Goal: Task Accomplishment & Management: Use online tool/utility

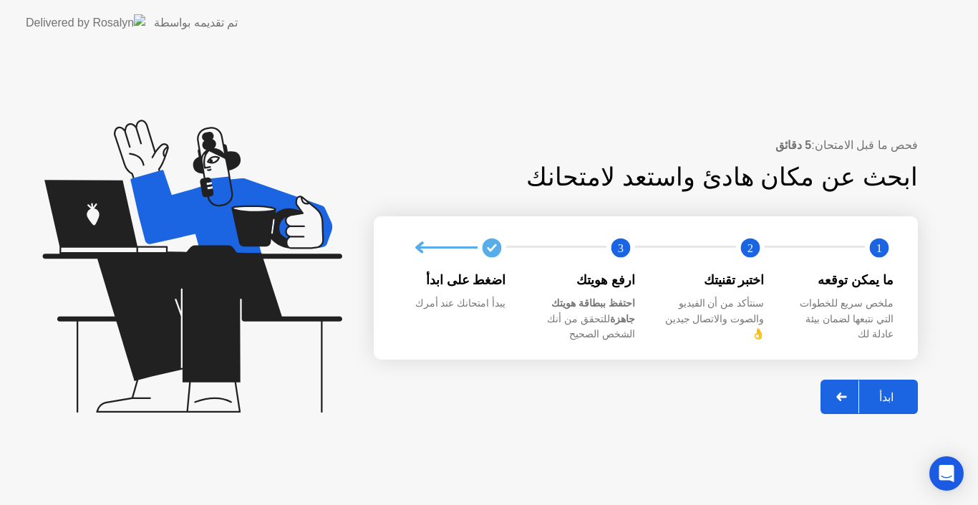
click at [847, 392] on icon at bounding box center [841, 396] width 11 height 9
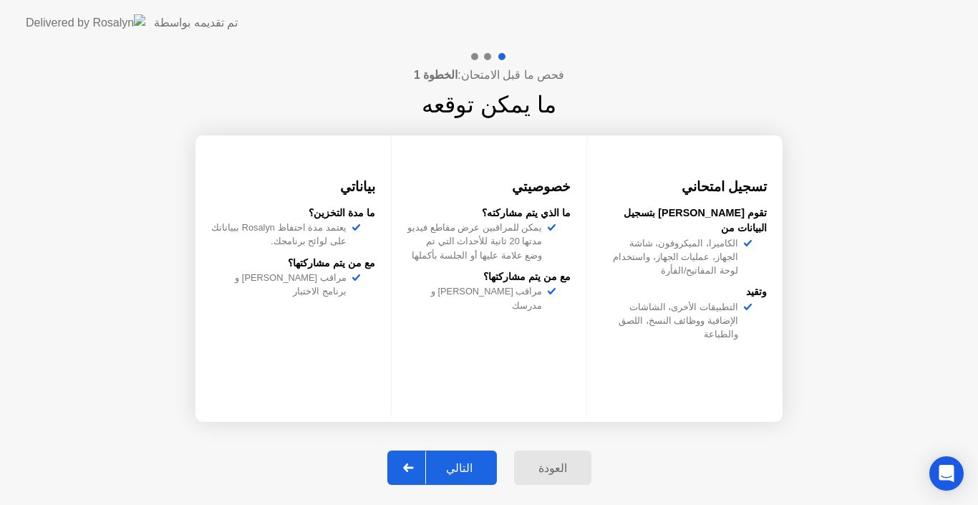
click at [446, 466] on div "التالي" at bounding box center [459, 468] width 67 height 14
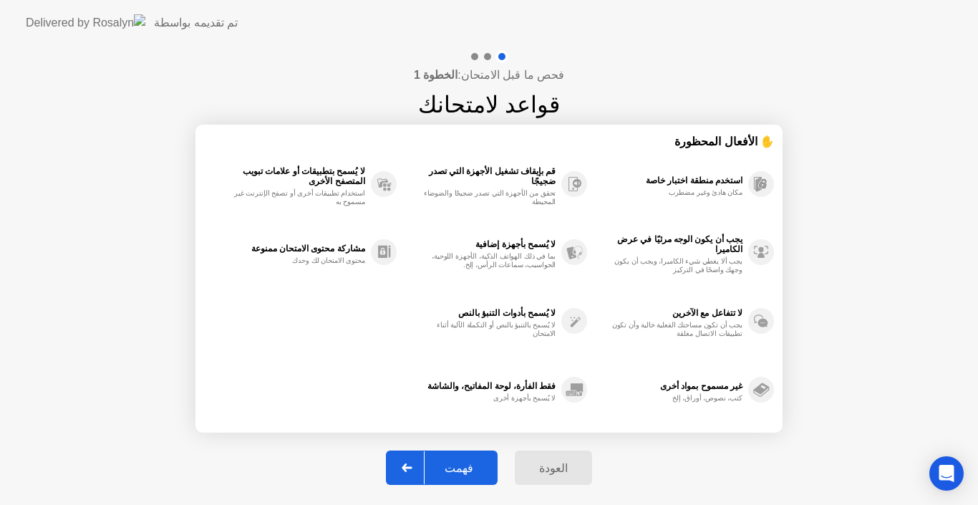
click at [446, 466] on div "فهمت" at bounding box center [459, 468] width 69 height 14
select select "Available cameras"
select select "Available speakers"
select select "Available microphones"
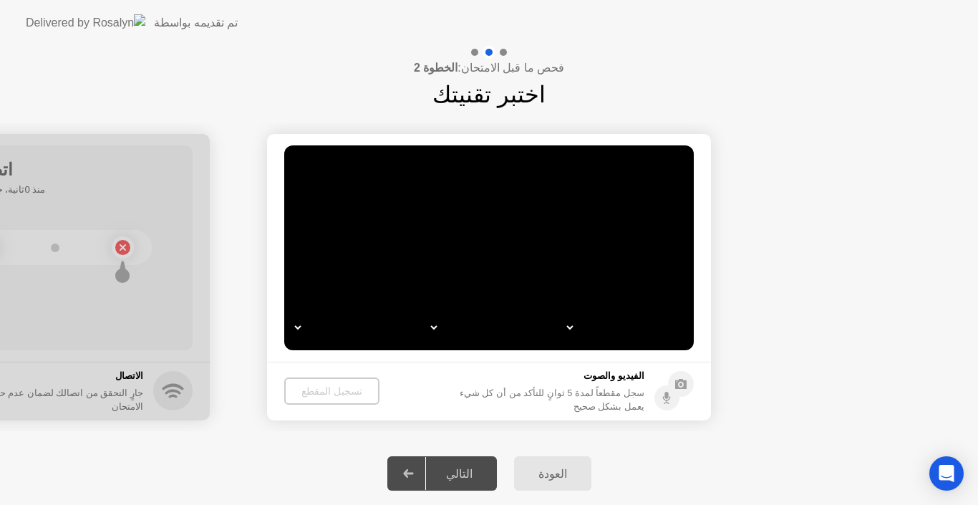
select select "*"
select select "*******"
select select "**********"
select select "*******"
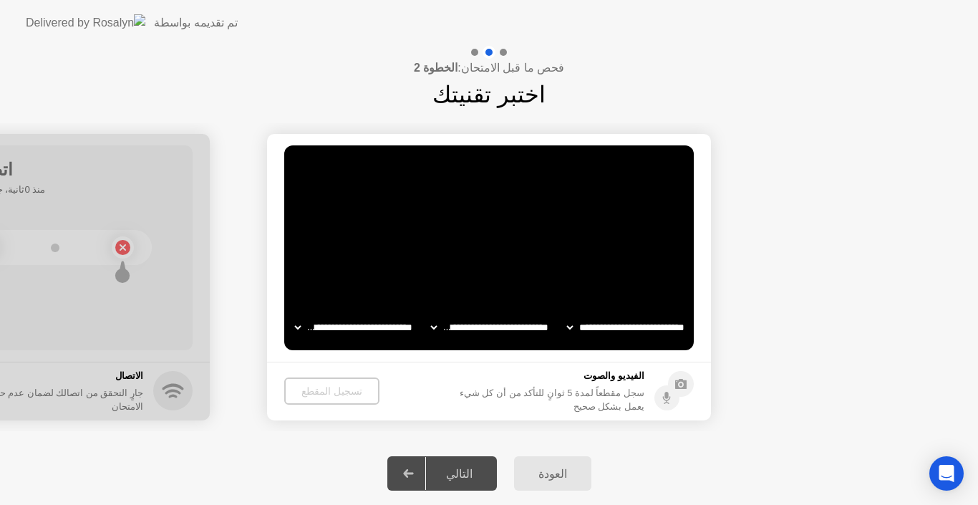
click at [496, 331] on select "**********" at bounding box center [490, 327] width 122 height 29
click at [592, 332] on select "**********" at bounding box center [626, 327] width 122 height 29
click at [502, 248] on video at bounding box center [489, 247] width 410 height 205
click at [687, 89] on div "فحص ما قبل الامتحان: الخطوة 2 اختبر تقنيتك" at bounding box center [489, 79] width 978 height 66
click at [431, 325] on select "**********" at bounding box center [490, 327] width 122 height 29
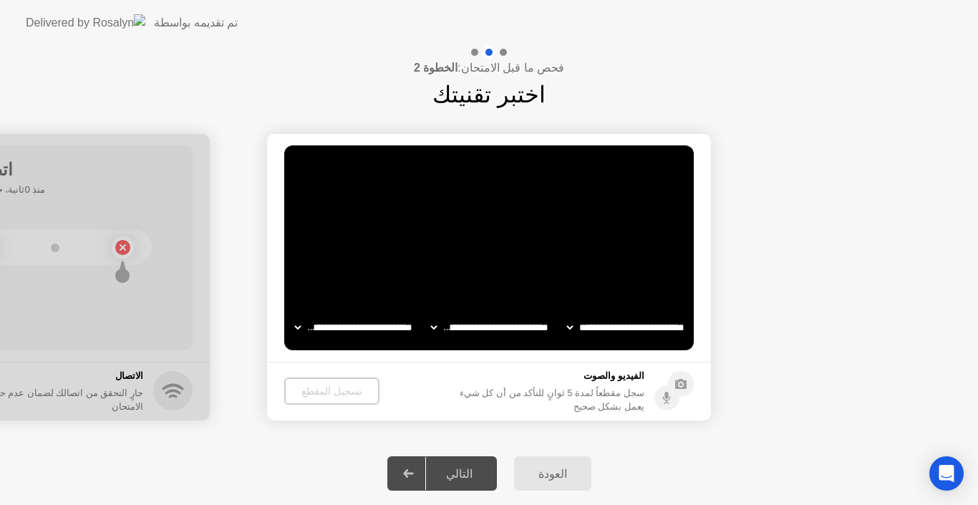
click at [595, 170] on div ". . . حاول زيادة الإضاءة" at bounding box center [627, 170] width 102 height 26
click at [574, 334] on select "**********" at bounding box center [626, 327] width 122 height 29
click at [565, 313] on select "**********" at bounding box center [626, 327] width 122 height 29
click at [481, 261] on video at bounding box center [489, 247] width 410 height 205
click at [573, 327] on select "**********" at bounding box center [626, 327] width 122 height 29
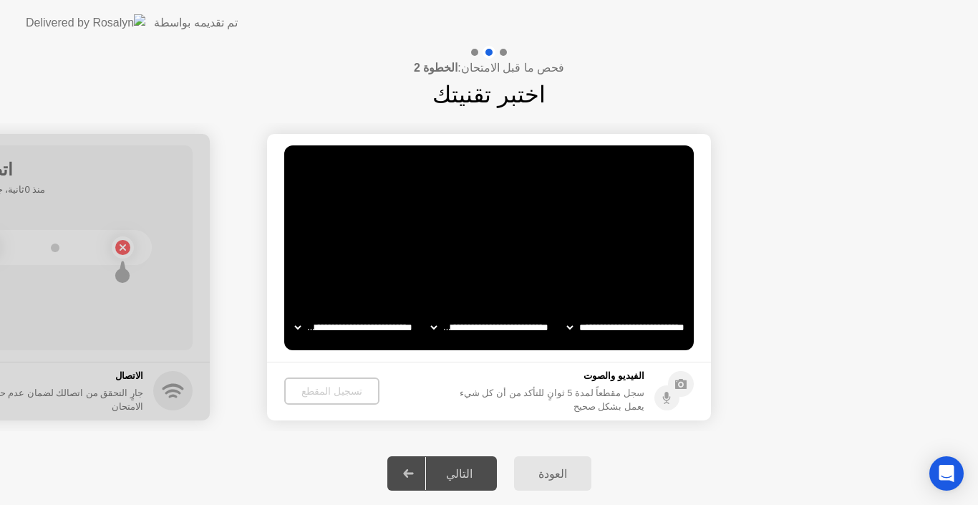
click at [565, 313] on select "**********" at bounding box center [626, 327] width 122 height 29
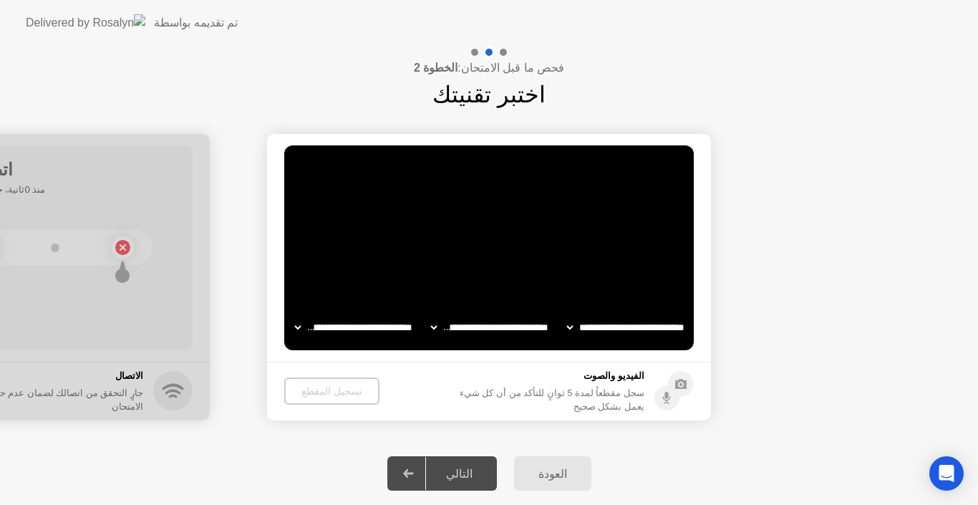
click at [554, 475] on div "العودة" at bounding box center [552, 474] width 69 height 14
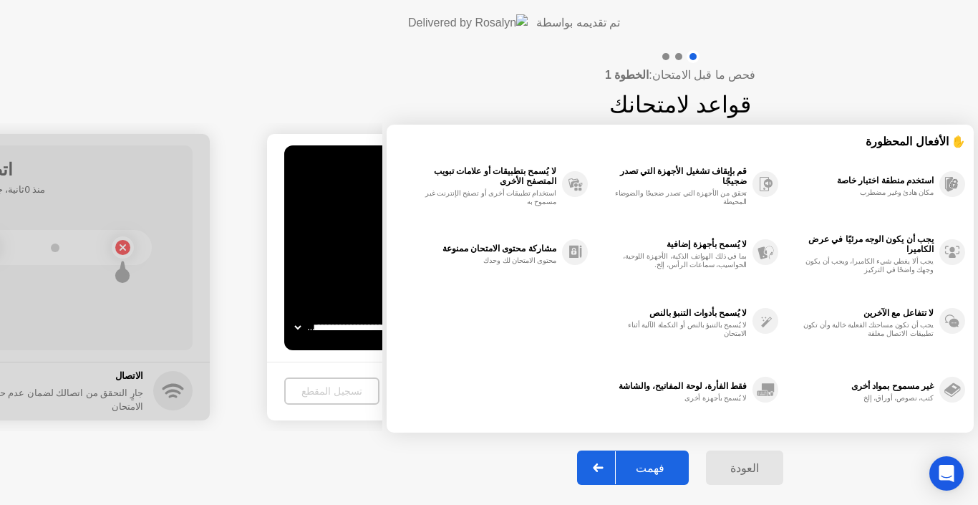
click at [706, 484] on button "العودة" at bounding box center [744, 467] width 77 height 34
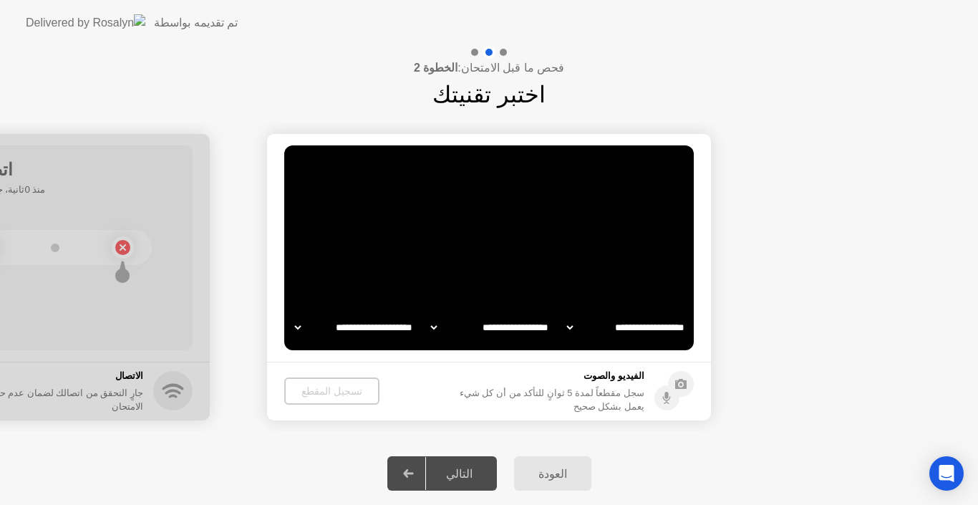
select select "**********"
select select "*******"
click at [561, 276] on video at bounding box center [489, 247] width 410 height 205
click at [319, 392] on div "تسجيل المقطع" at bounding box center [332, 390] width 84 height 11
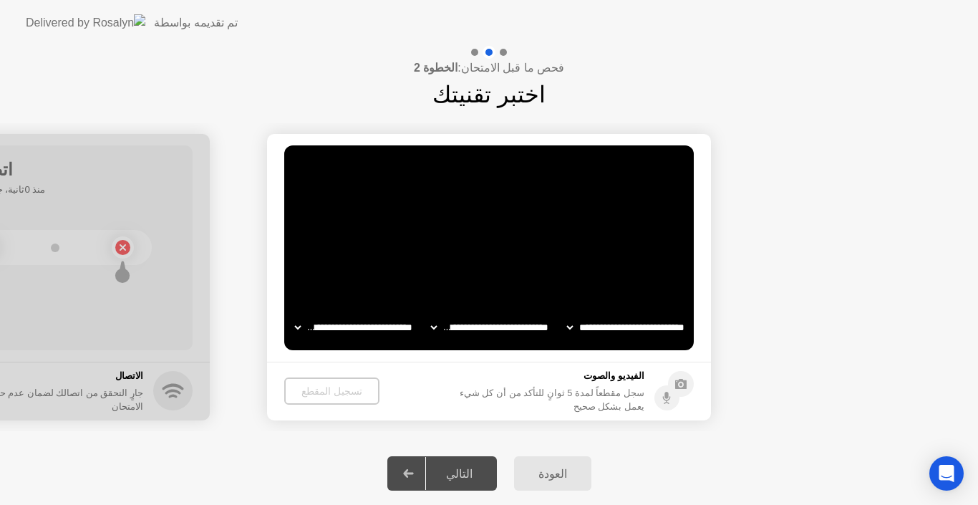
drag, startPoint x: 319, startPoint y: 392, endPoint x: 606, endPoint y: 468, distance: 296.1
click at [319, 392] on div "تسجيل المقطع" at bounding box center [332, 390] width 84 height 11
click at [541, 483] on button "العودة" at bounding box center [552, 473] width 77 height 34
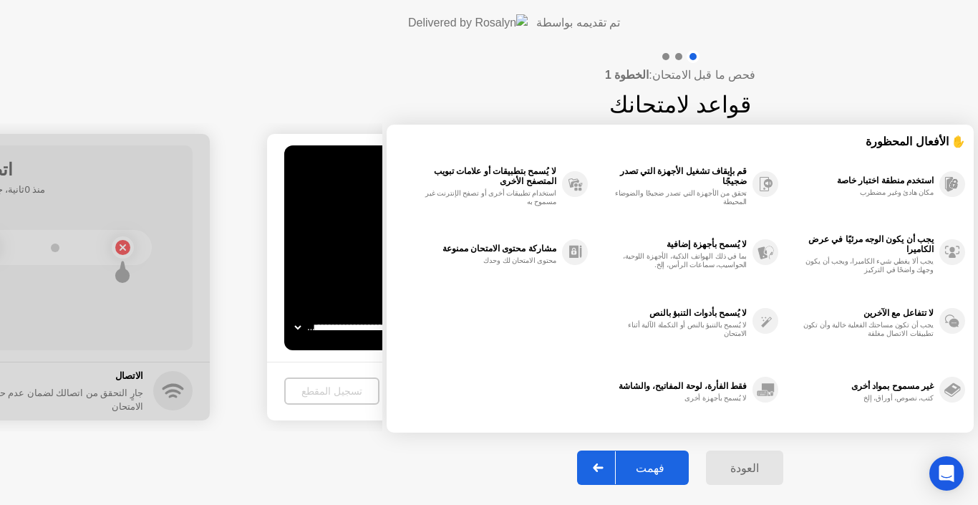
click at [706, 483] on button "العودة" at bounding box center [744, 467] width 77 height 34
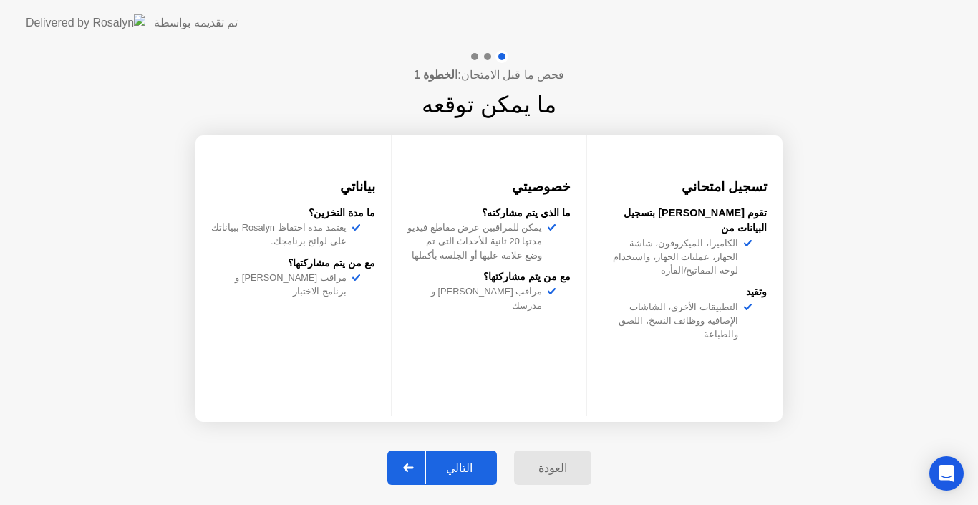
click at [541, 483] on button "العودة" at bounding box center [552, 467] width 77 height 34
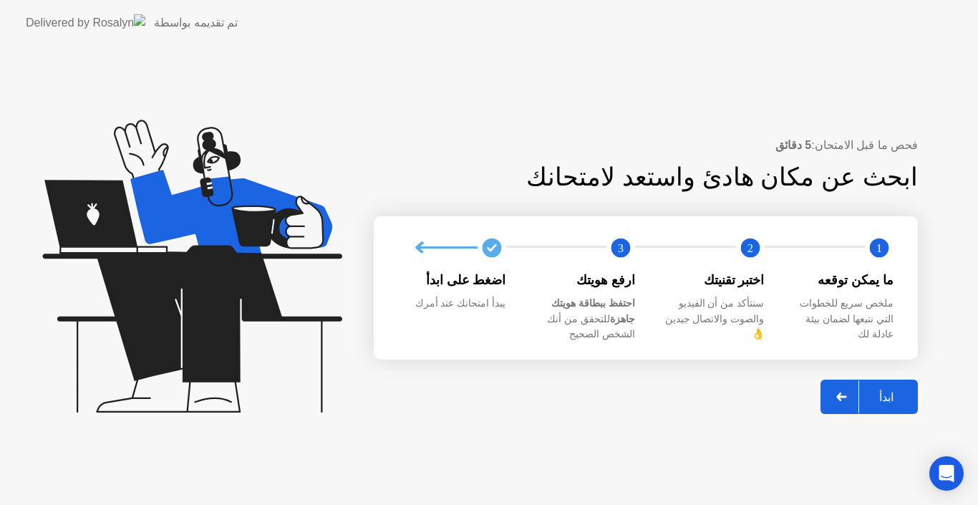
click at [541, 483] on div "فحص ما قبل الامتحان: 5 دقائق ابحث عن مكان هادئ واستعد لامتحانك 1 2 3 ما يمكن تو…" at bounding box center [489, 275] width 978 height 459
click at [901, 390] on div "ابدأ" at bounding box center [886, 397] width 54 height 14
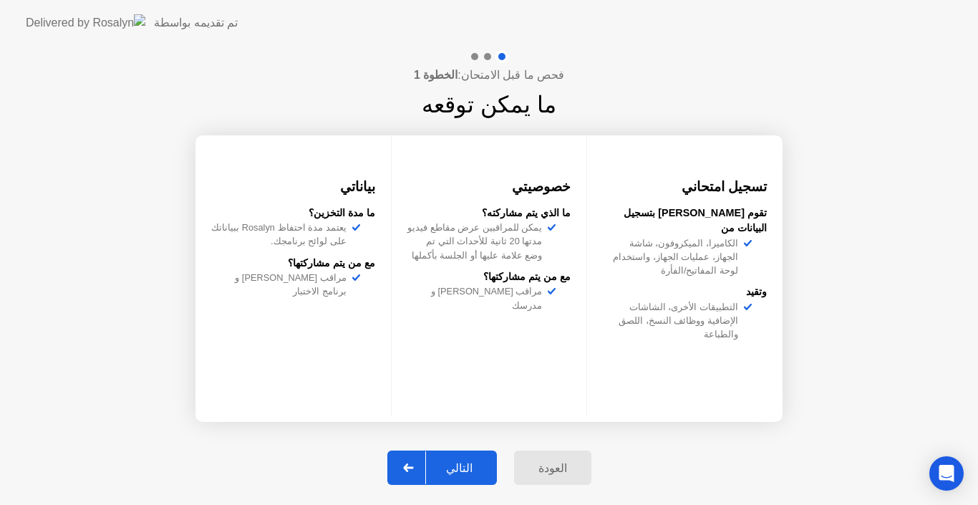
click at [475, 468] on div "التالي" at bounding box center [459, 468] width 67 height 14
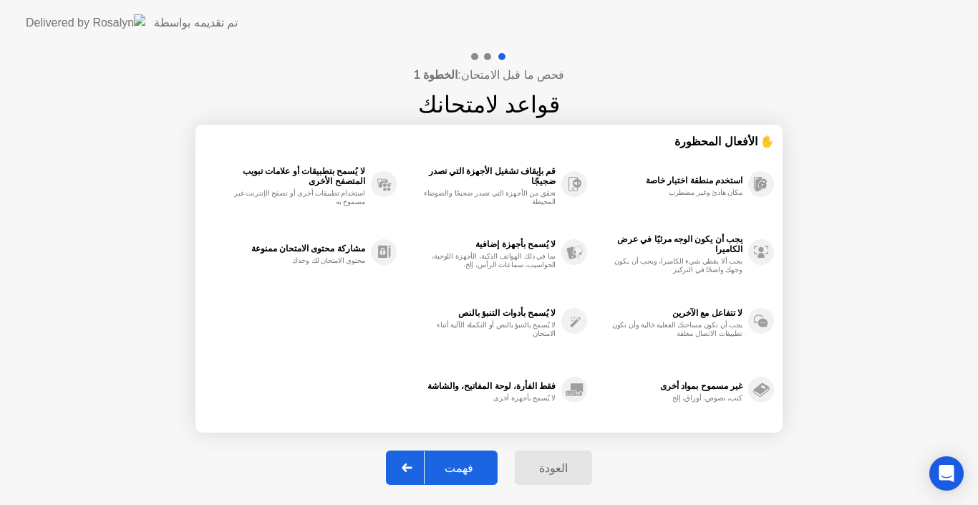
click at [475, 469] on div "فهمت" at bounding box center [459, 468] width 69 height 14
select select "**********"
select select "*******"
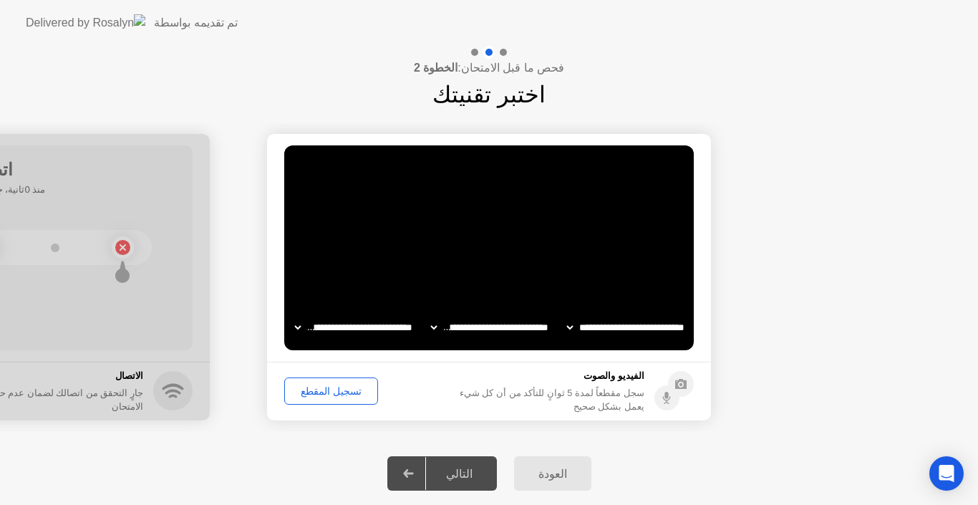
click at [337, 393] on div "تسجيل المقطع" at bounding box center [331, 390] width 84 height 11
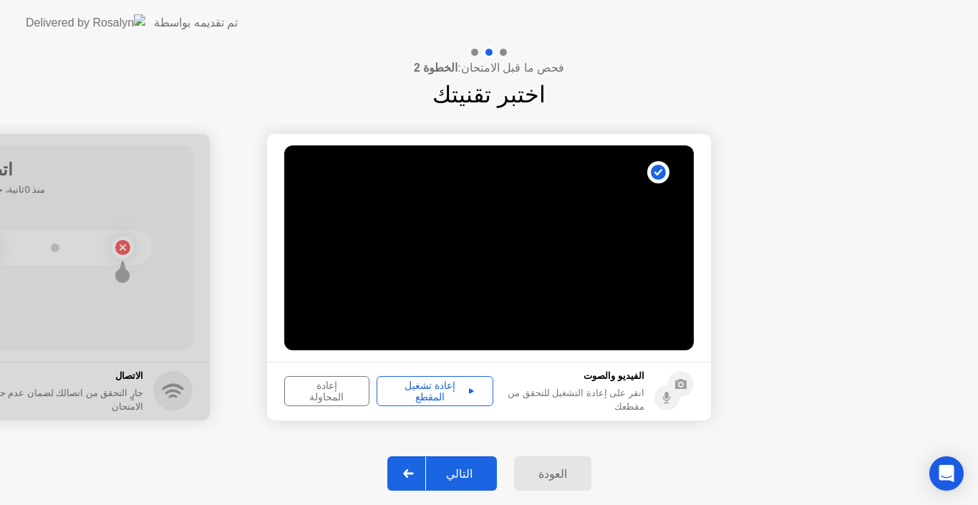
click at [410, 391] on div "إعادة تشغيل المقطع" at bounding box center [435, 391] width 107 height 23
click at [447, 474] on div "التالي" at bounding box center [459, 474] width 67 height 14
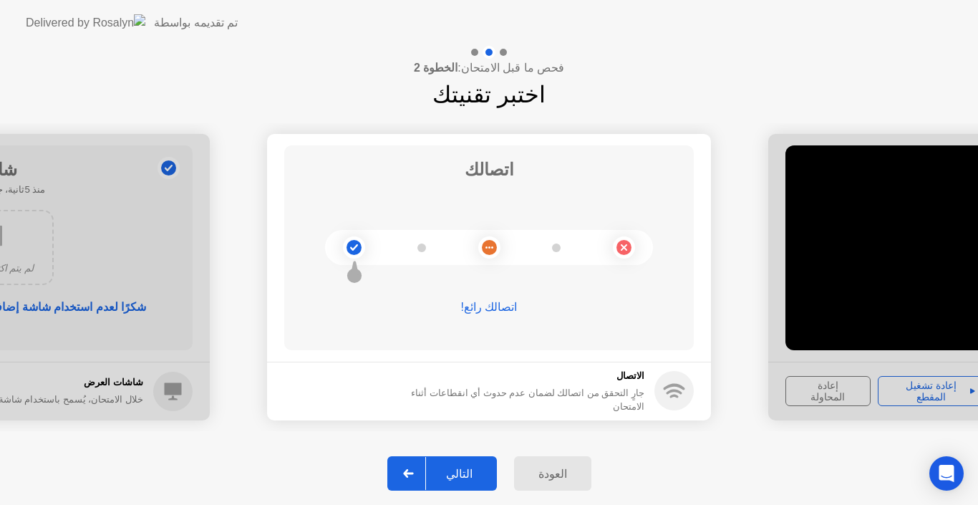
click at [447, 474] on div "التالي" at bounding box center [459, 474] width 67 height 14
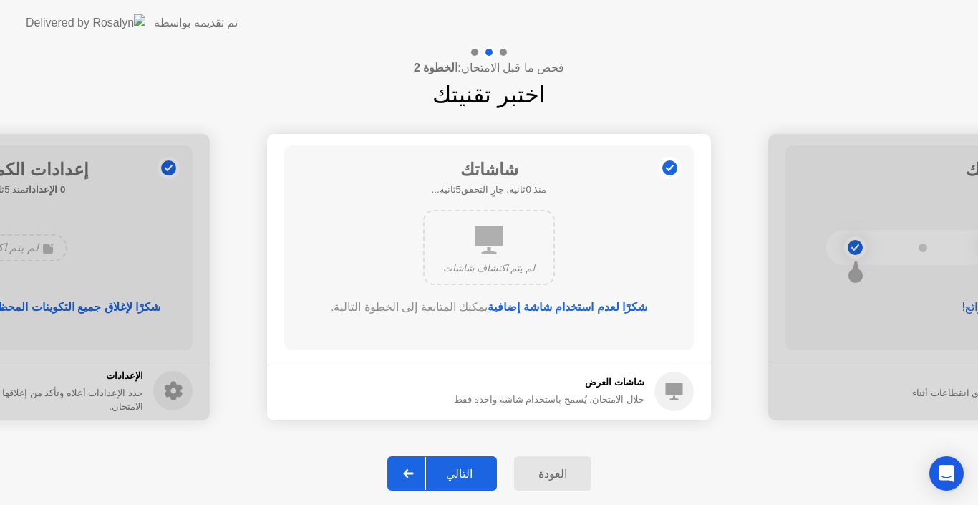
click at [447, 474] on div "التالي" at bounding box center [459, 474] width 67 height 14
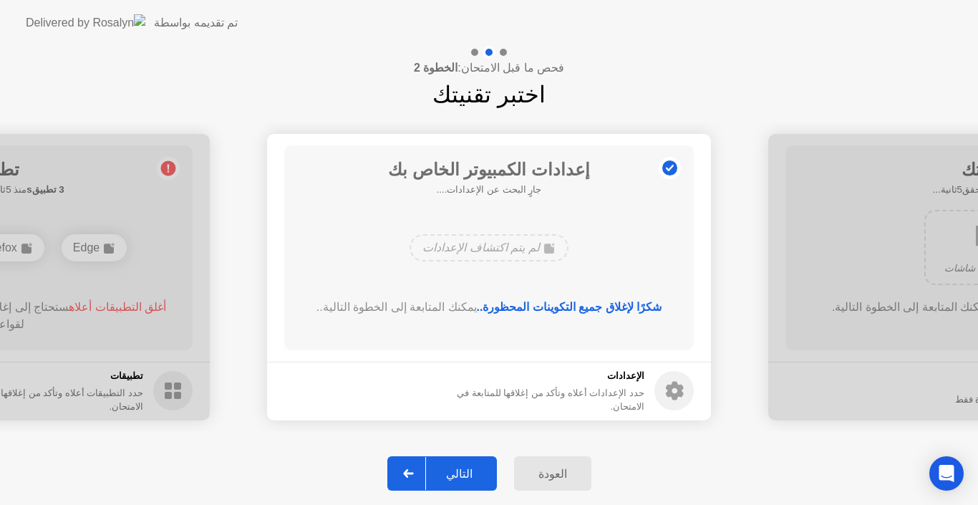
click at [447, 474] on div "التالي" at bounding box center [459, 474] width 67 height 14
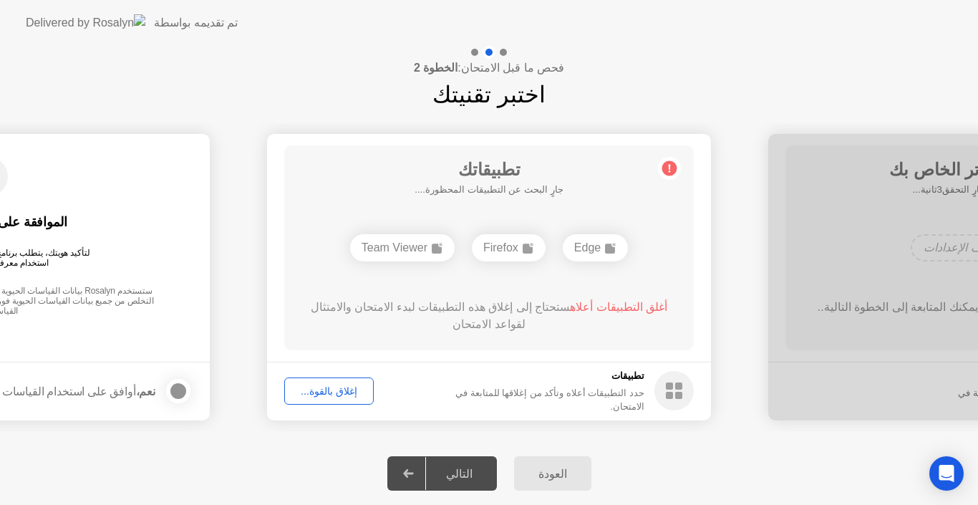
click at [332, 391] on div "إغلاق بالقوة..." at bounding box center [328, 390] width 79 height 11
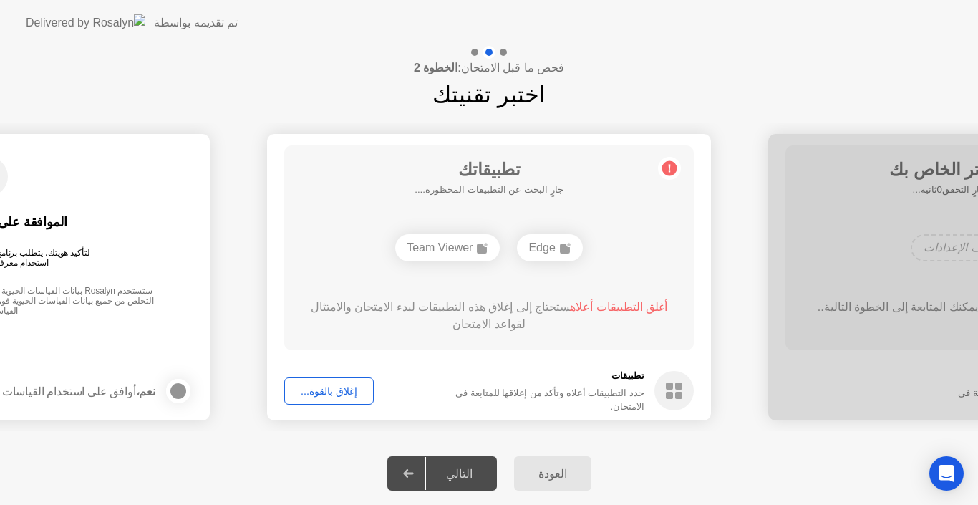
click at [348, 389] on div "إغلاق بالقوة..." at bounding box center [328, 390] width 79 height 11
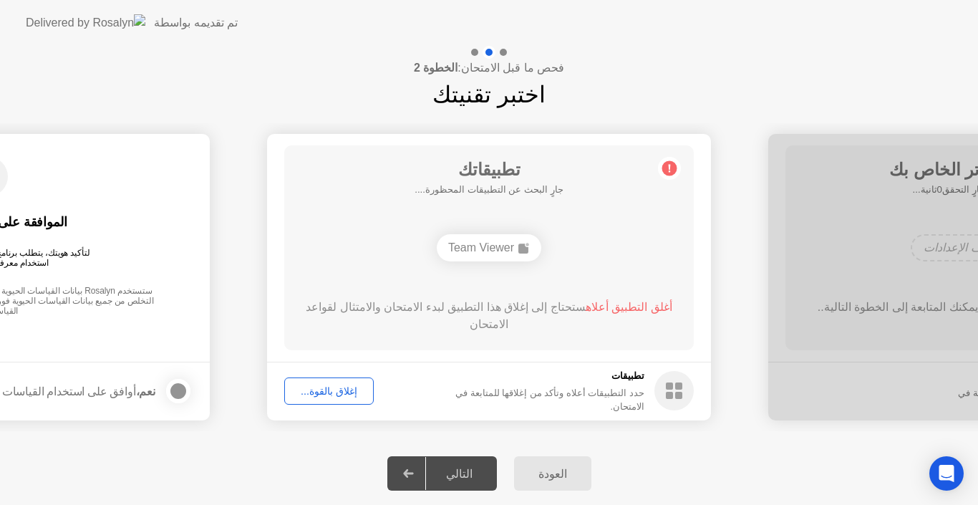
click at [339, 394] on div "إغلاق بالقوة..." at bounding box center [328, 390] width 79 height 11
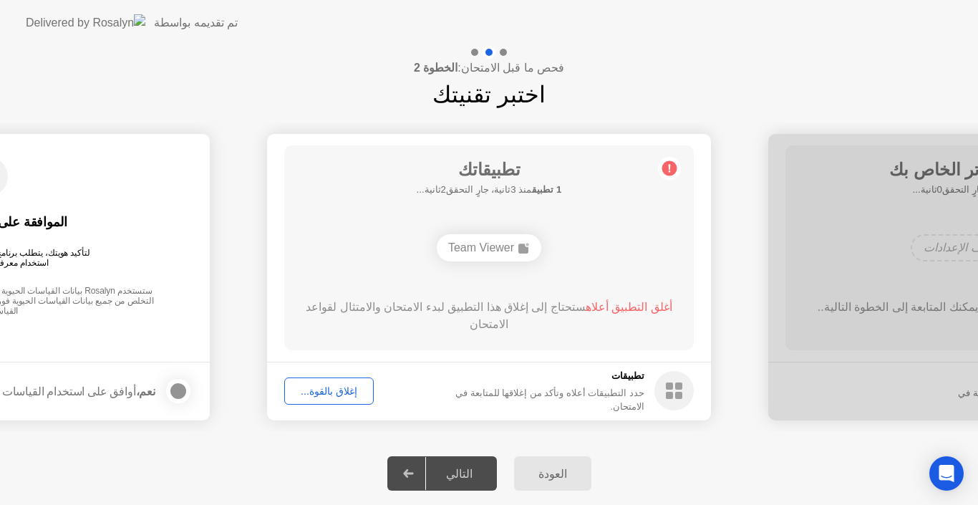
click at [306, 391] on div "إغلاق بالقوة..." at bounding box center [328, 390] width 79 height 11
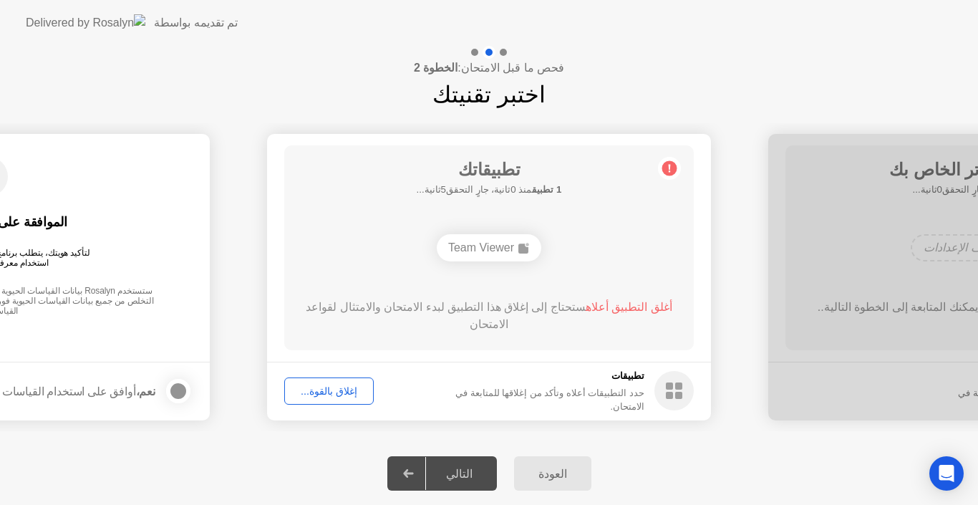
click at [317, 400] on button "إغلاق بالقوة..." at bounding box center [329, 390] width 90 height 27
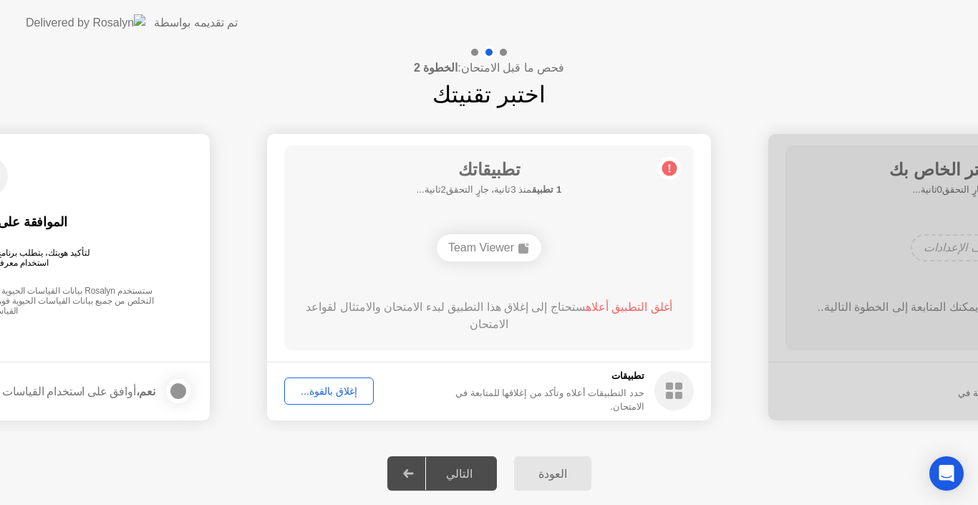
click at [658, 399] on circle at bounding box center [673, 390] width 39 height 39
click at [553, 397] on div "حدد التطبيقات أعلاه وتأكد من إغلاقها للمتابعة في الامتحان." at bounding box center [535, 399] width 217 height 27
click at [492, 244] on div "Team Viewer" at bounding box center [489, 247] width 105 height 27
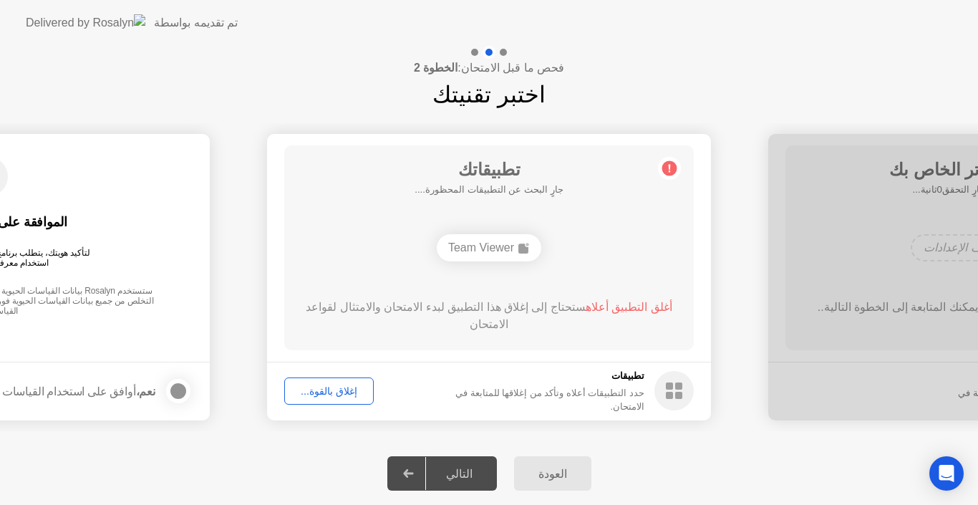
click at [358, 385] on div "إغلاق بالقوة..." at bounding box center [328, 390] width 79 height 11
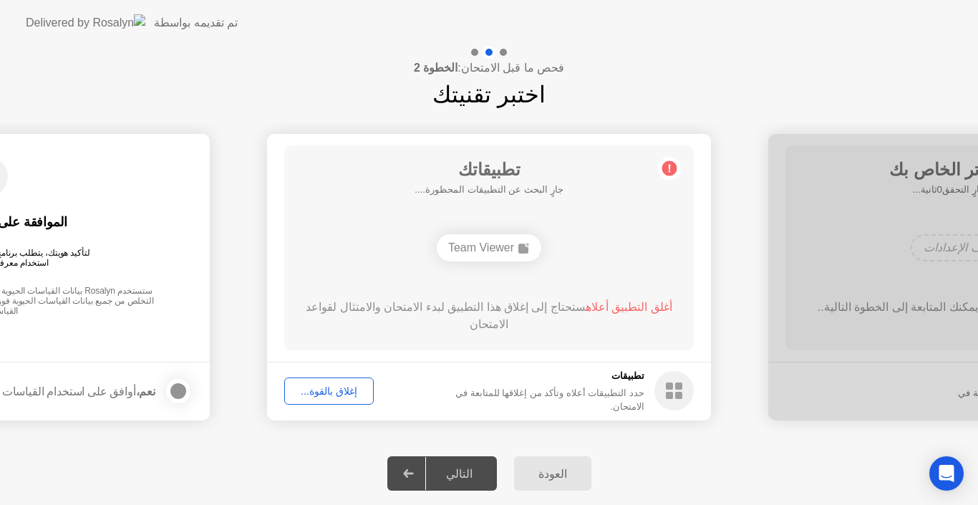
click at [346, 390] on div "إغلاق بالقوة..." at bounding box center [328, 390] width 79 height 11
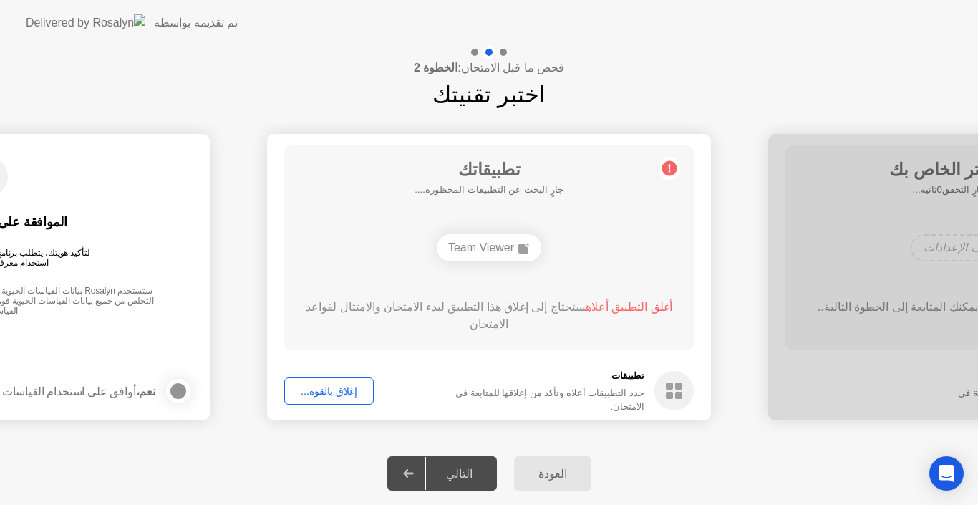
click at [356, 391] on div "إغلاق بالقوة..." at bounding box center [328, 390] width 79 height 11
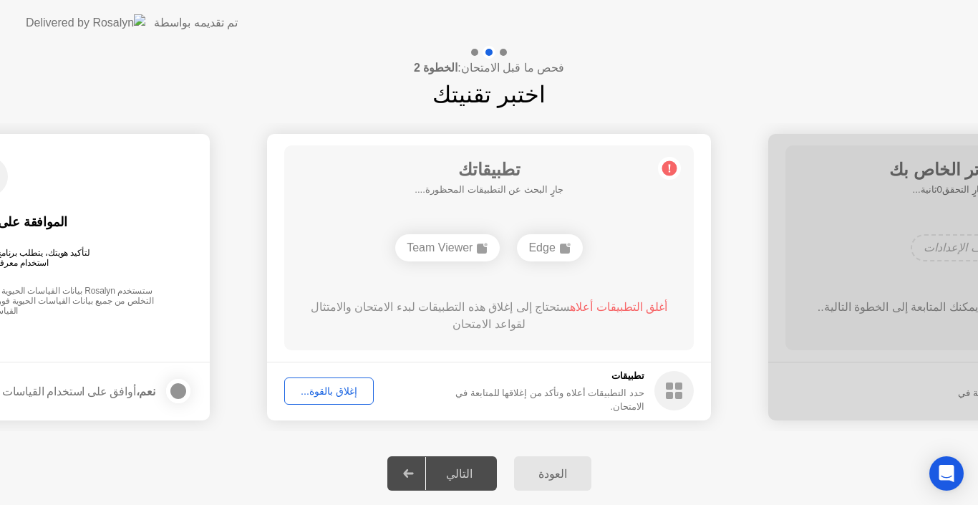
click at [320, 390] on div "إغلاق بالقوة..." at bounding box center [328, 390] width 79 height 11
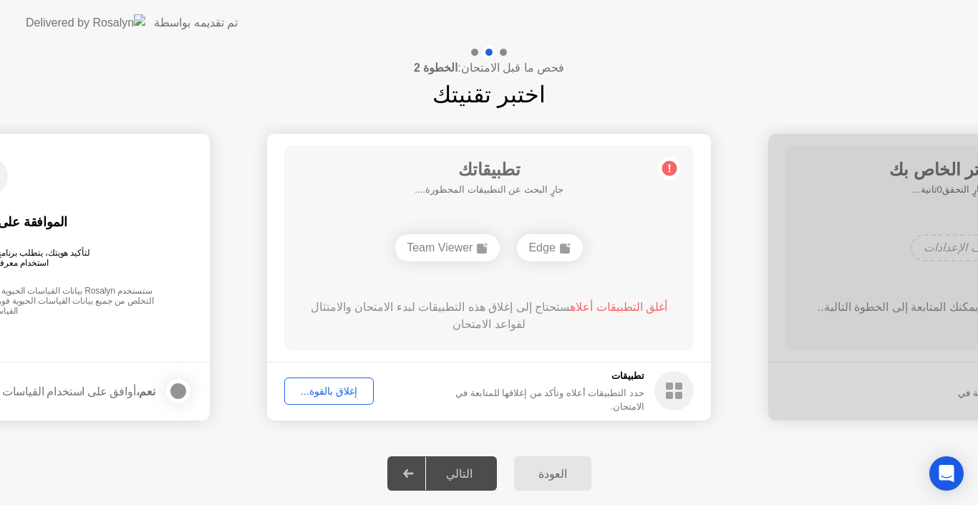
click at [341, 390] on div "إغلاق بالقوة..." at bounding box center [328, 390] width 79 height 11
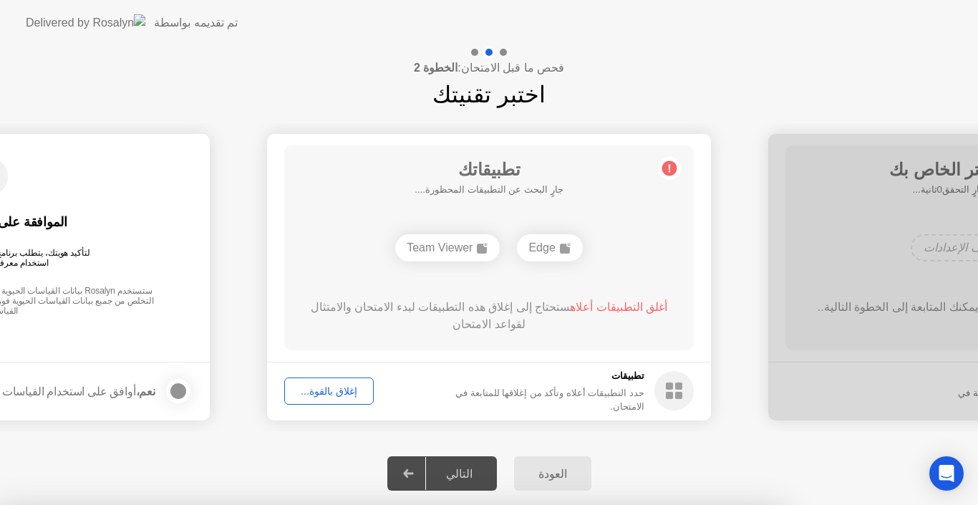
click at [537, 504] on div at bounding box center [489, 505] width 978 height 0
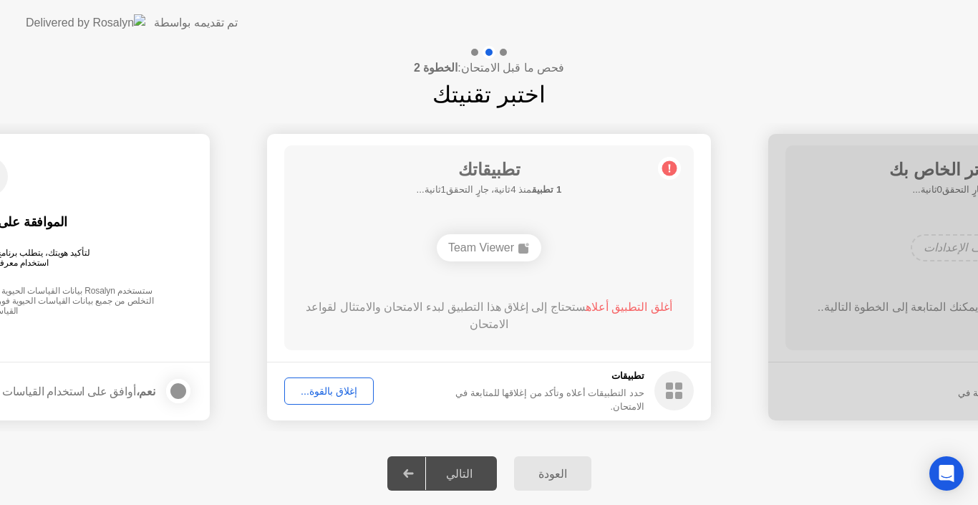
click at [544, 473] on div "العودة" at bounding box center [552, 474] width 69 height 14
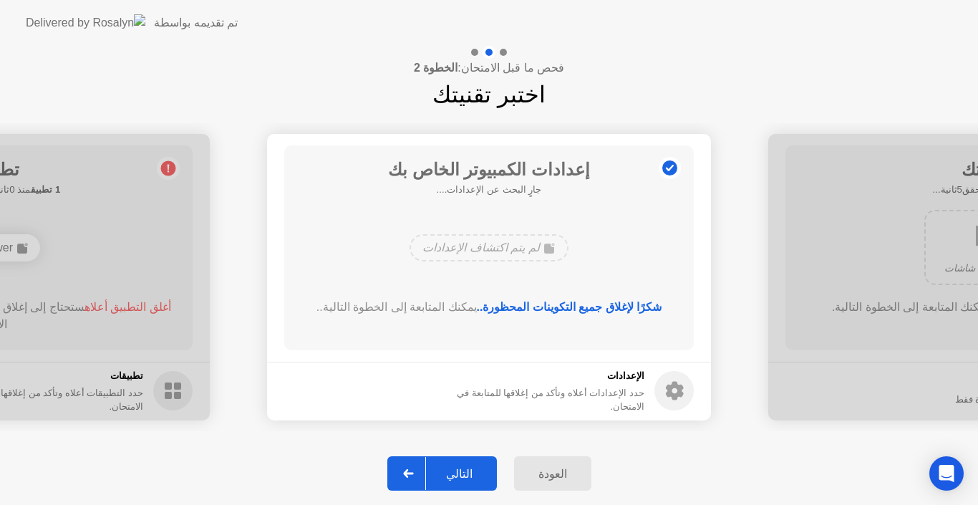
click at [566, 473] on div "العودة" at bounding box center [552, 474] width 69 height 14
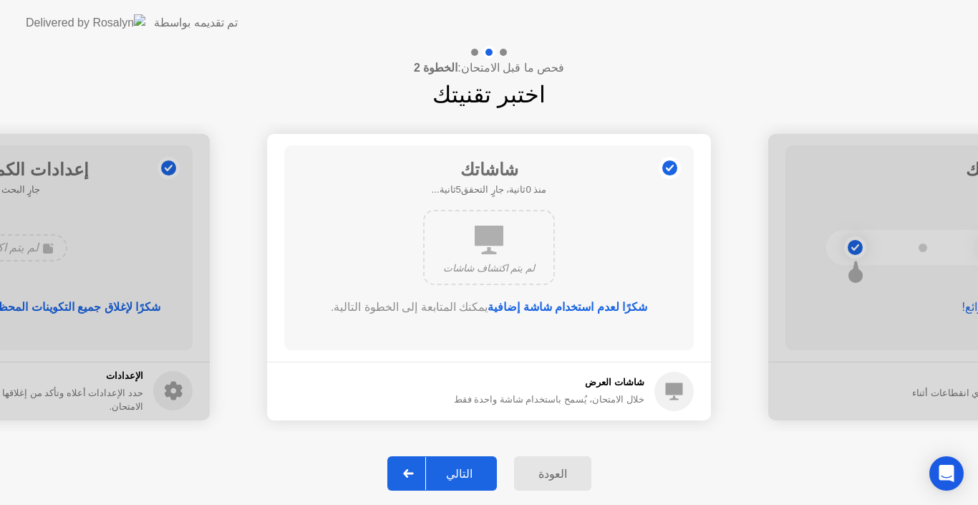
click at [566, 473] on div "العودة" at bounding box center [552, 474] width 69 height 14
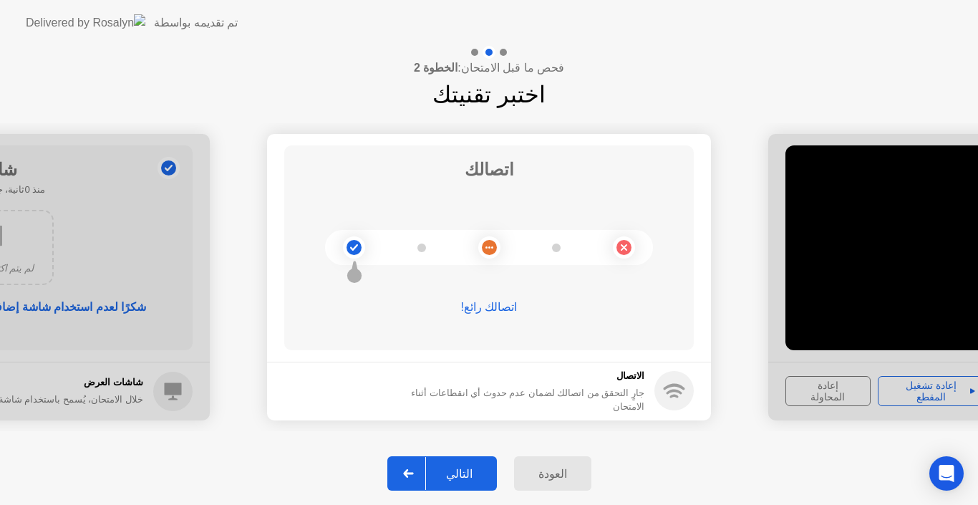
click at [566, 473] on div "العودة" at bounding box center [552, 474] width 69 height 14
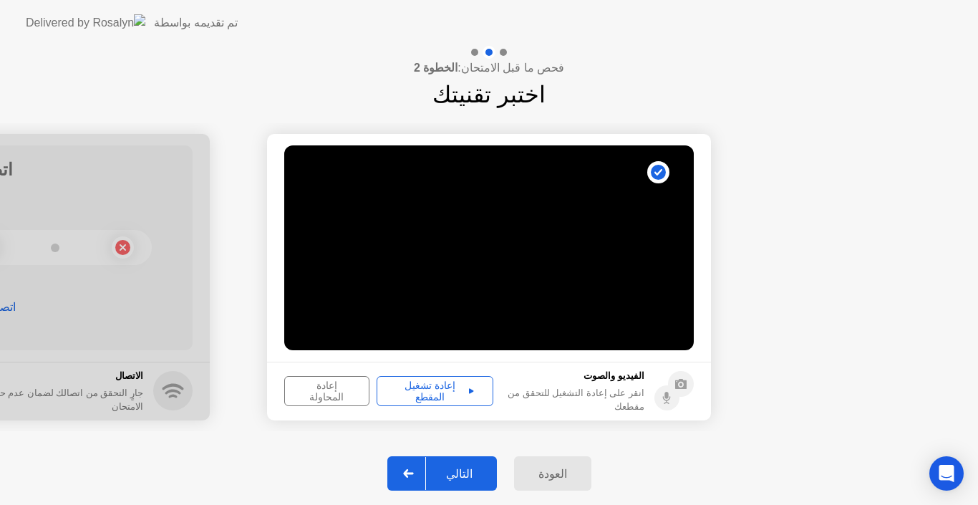
click at [566, 473] on div "العودة" at bounding box center [552, 474] width 69 height 14
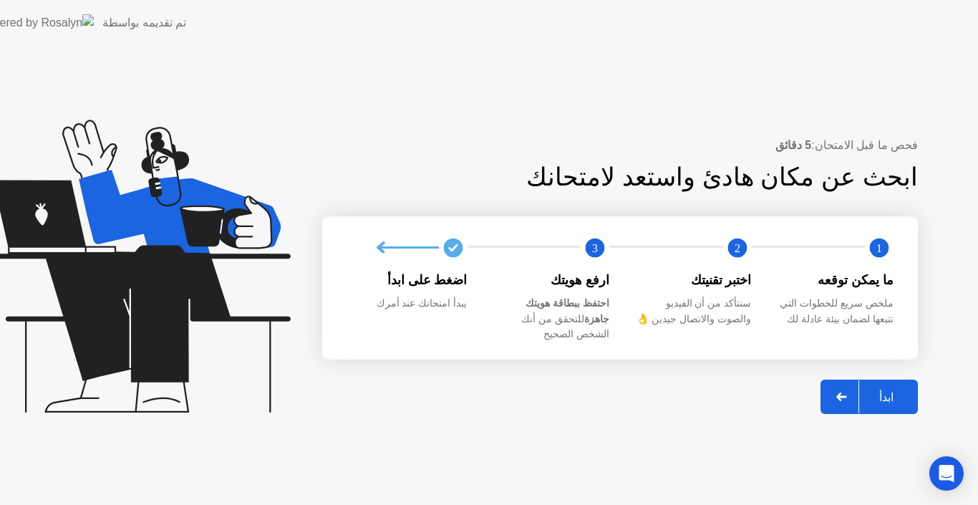
click at [546, 478] on div "فحص ما قبل الامتحان: 5 دقائق ابحث عن مكان هادئ واستعد لامتحانك 1 2 3 ما يمكن تو…" at bounding box center [463, 275] width 1030 height 459
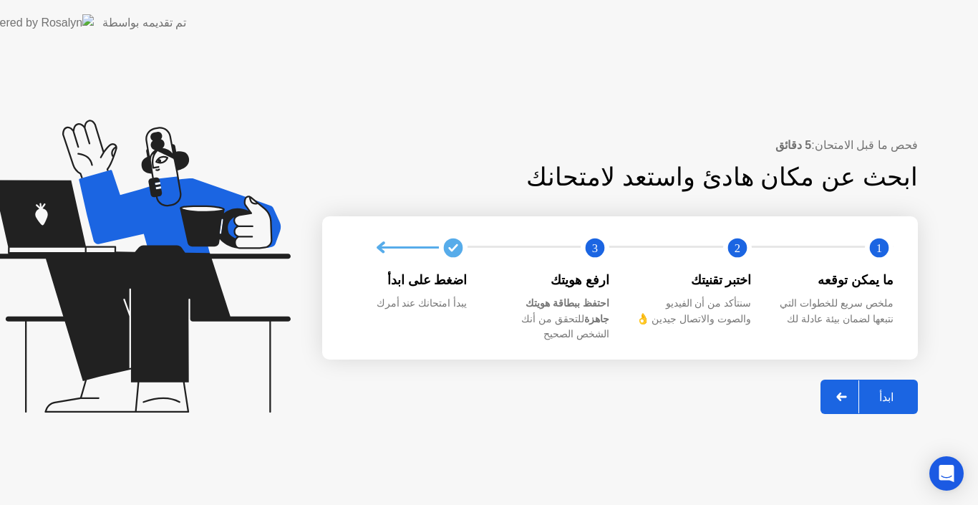
click at [546, 478] on div "فحص ما قبل الامتحان: 5 دقائق ابحث عن مكان هادئ واستعد لامتحانك 1 2 3 ما يمكن تو…" at bounding box center [463, 275] width 1030 height 459
click at [570, 473] on div "فحص ما قبل الامتحان: 5 دقائق ابحث عن مكان هادئ واستعد لامتحانك 1 2 3 ما يمكن تو…" at bounding box center [463, 275] width 1030 height 459
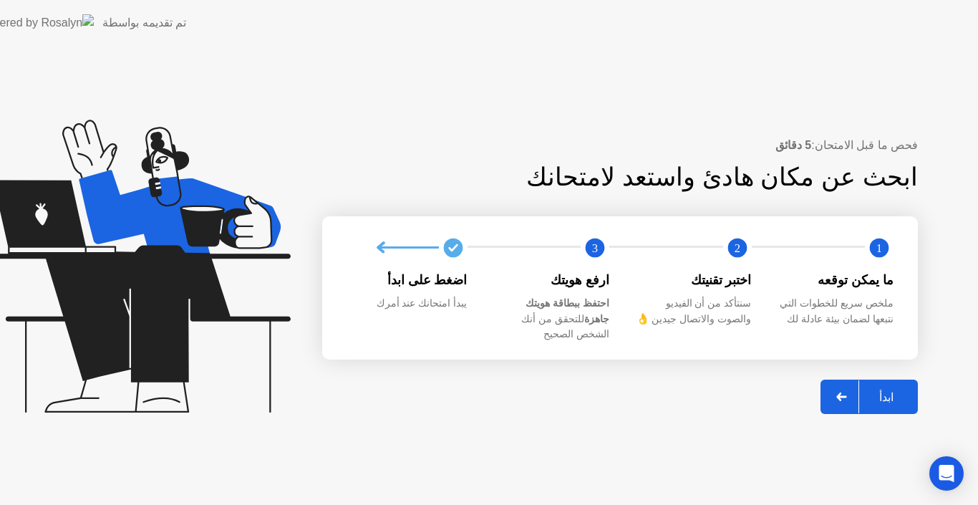
click at [570, 473] on div "فحص ما قبل الامتحان: 5 دقائق ابحث عن مكان هادئ واستعد لامتحانك 1 2 3 ما يمكن تو…" at bounding box center [463, 275] width 1030 height 459
click at [564, 465] on div "فحص ما قبل الامتحان: 5 دقائق ابحث عن مكان هادئ واستعد لامتحانك 1 2 3 ما يمكن تو…" at bounding box center [463, 275] width 1030 height 459
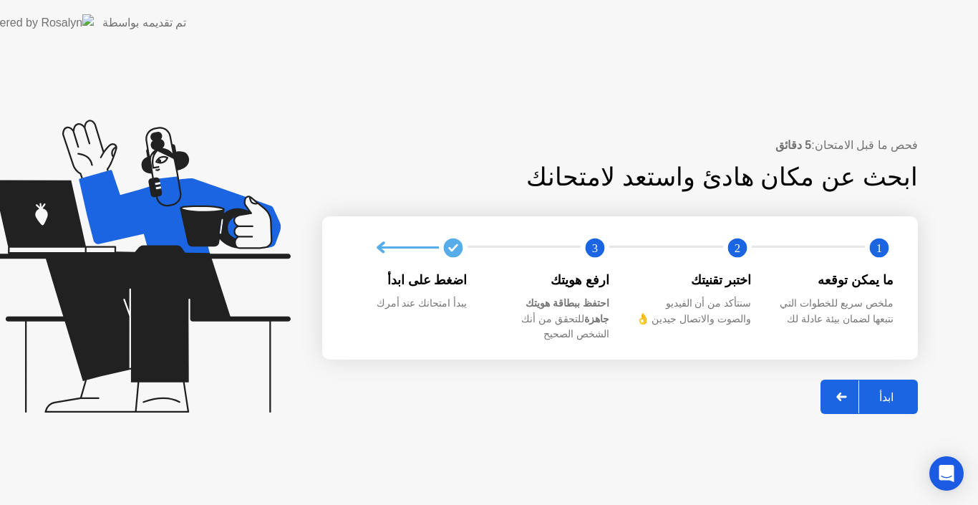
click at [564, 465] on div "فحص ما قبل الامتحان: 5 دقائق ابحث عن مكان هادئ واستعد لامتحانك 1 2 3 ما يمكن تو…" at bounding box center [463, 275] width 1030 height 459
click at [563, 478] on div "فحص ما قبل الامتحان: 5 دقائق ابحث عن مكان هادئ واستعد لامتحانك 1 2 3 ما يمكن تو…" at bounding box center [463, 275] width 1030 height 459
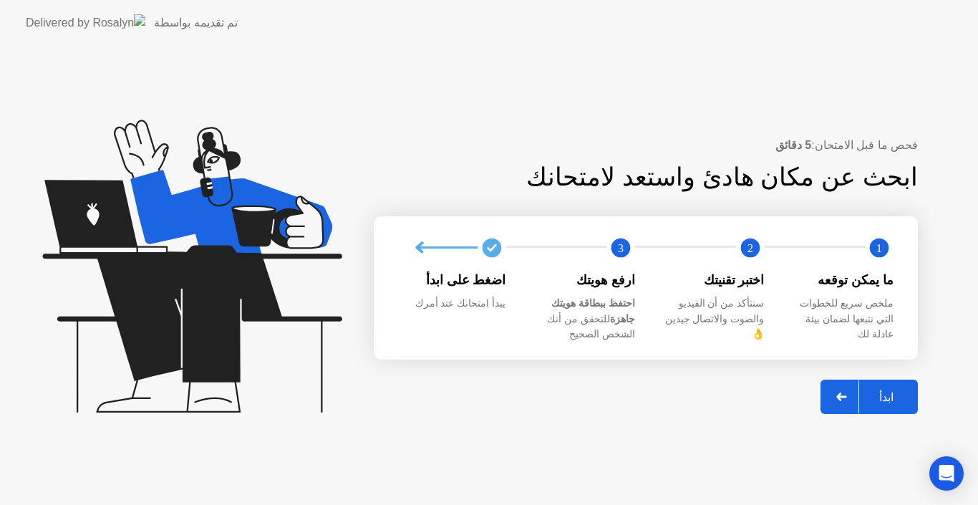
click at [810, 311] on div "ملخص سريع للخطوات التي نتبعها لضمان بيئة عادلة لك" at bounding box center [841, 319] width 107 height 47
